Goal: Task Accomplishment & Management: Manage account settings

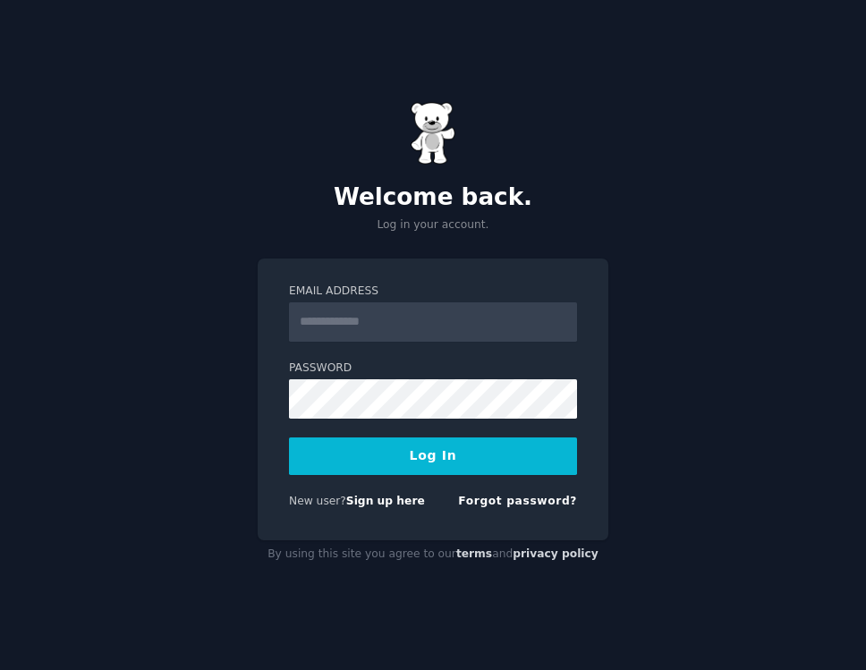
click at [724, 162] on div "Welcome back. Log in your account. Email Address Password Log In New user? Sign…" at bounding box center [433, 335] width 866 height 670
click at [764, 198] on div "Welcome back. Log in your account. Email Address Password Log In New user? Sign…" at bounding box center [433, 335] width 866 height 670
click at [703, 361] on div "Welcome back. Log in your account. Email Address Password Log In New user? Sign…" at bounding box center [433, 335] width 866 height 670
